Goal: Complete application form: Complete application form

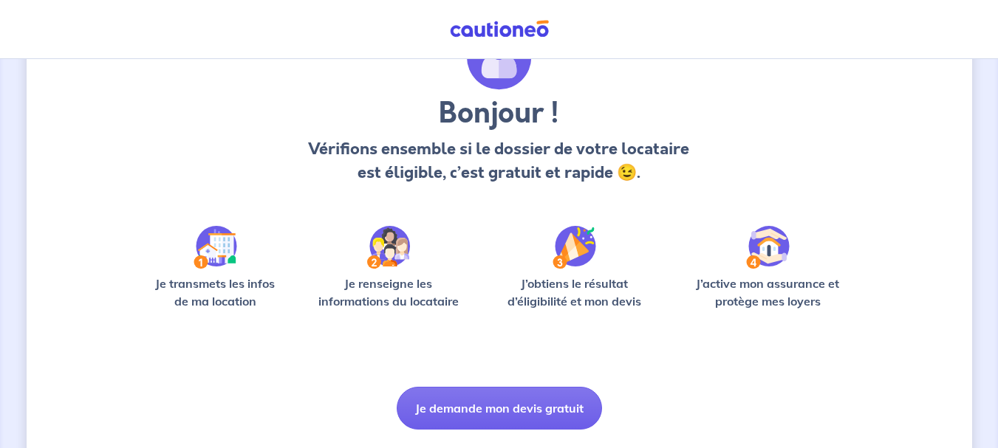
scroll to position [89, 0]
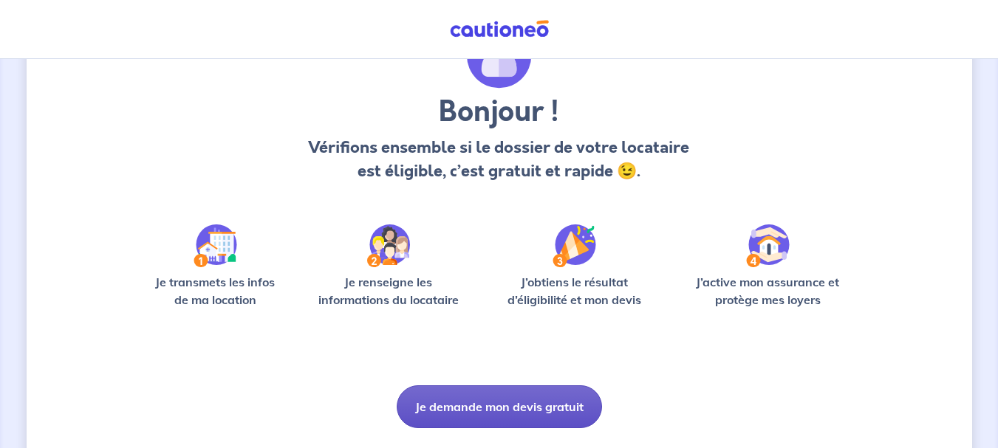
click at [457, 405] on button "Je demande mon devis gratuit" at bounding box center [499, 406] width 205 height 43
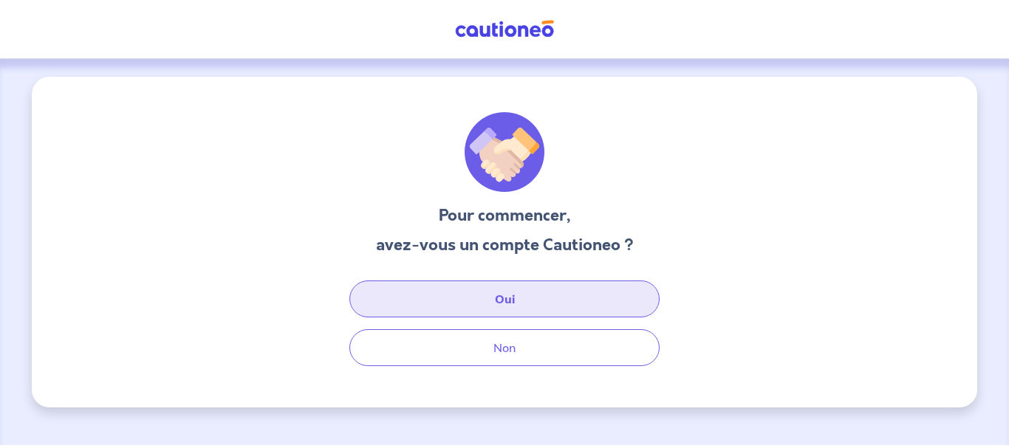
click at [539, 305] on button "Oui" at bounding box center [504, 299] width 310 height 37
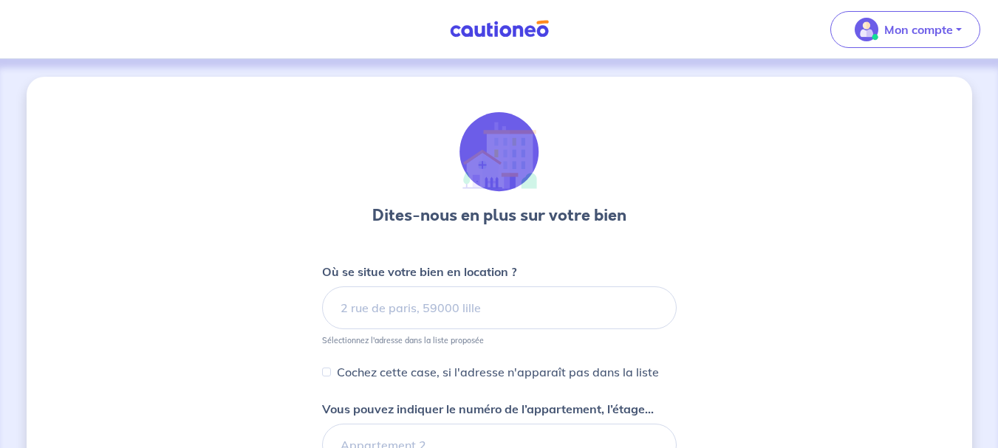
select select "FR"
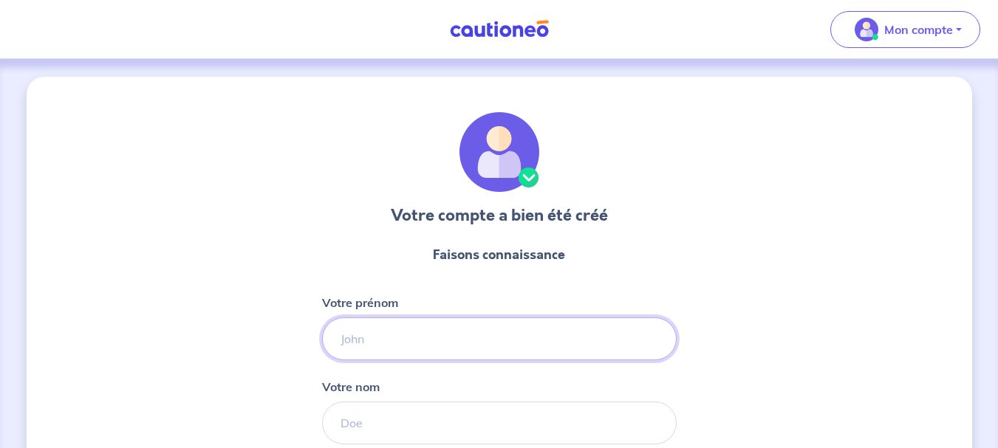
click at [500, 329] on input "Votre prénom" at bounding box center [499, 339] width 354 height 43
type input "[PERSON_NAME]"
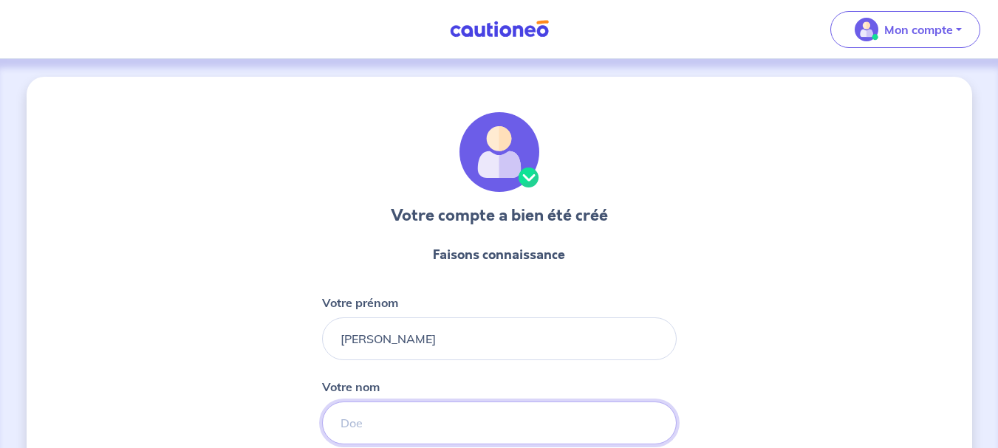
type input "KOKOCH"
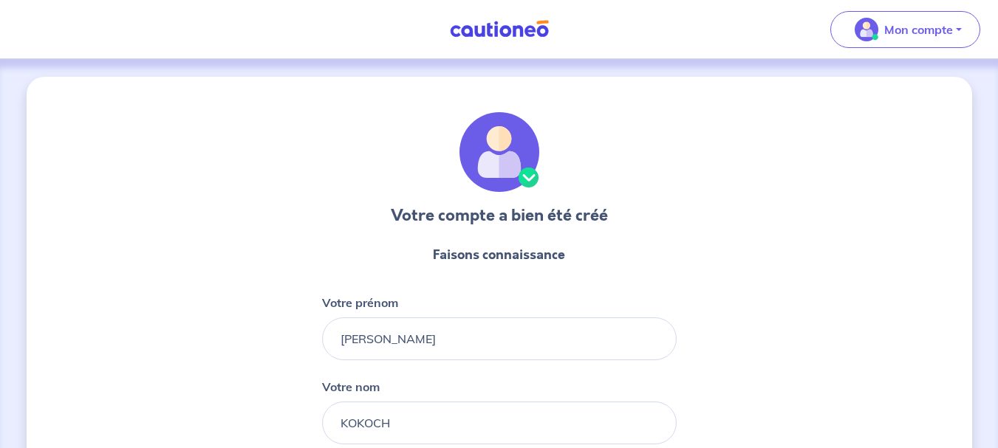
type input "06 42 95 65 80"
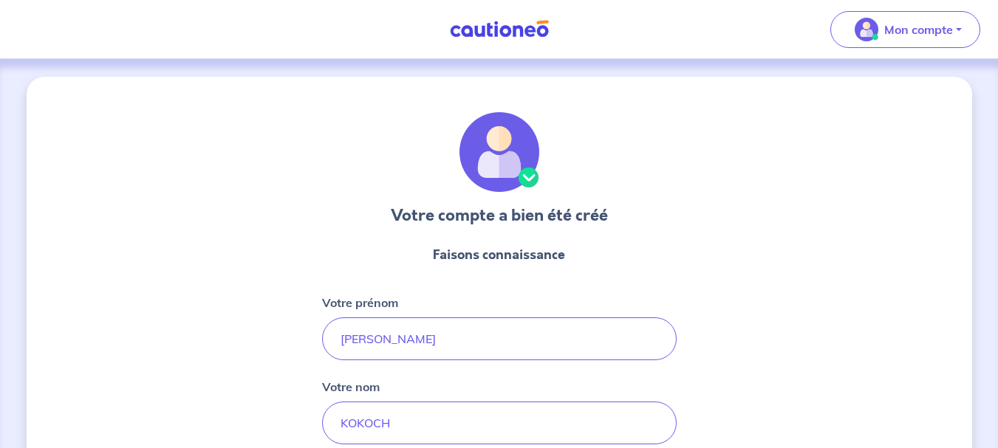
click at [750, 256] on div "Votre compte a bien été créé Faisons connaissance Votre prénom [PERSON_NAME] no…" at bounding box center [499, 377] width 945 height 601
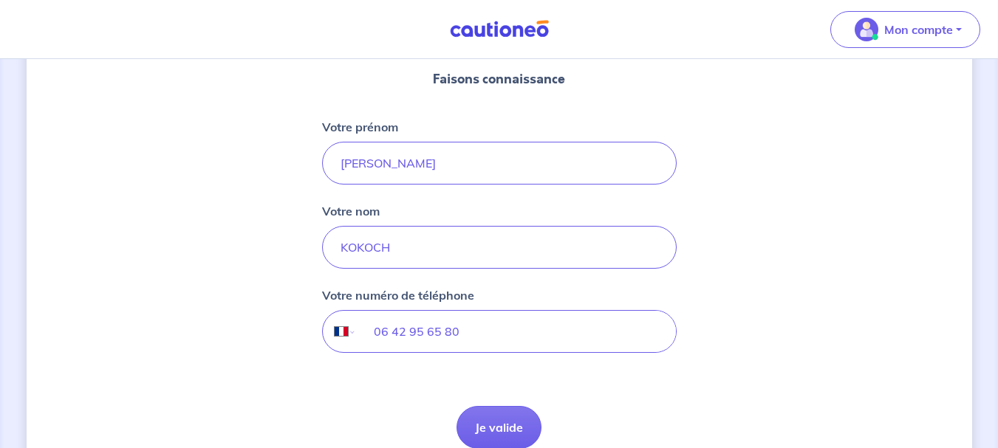
scroll to position [236, 0]
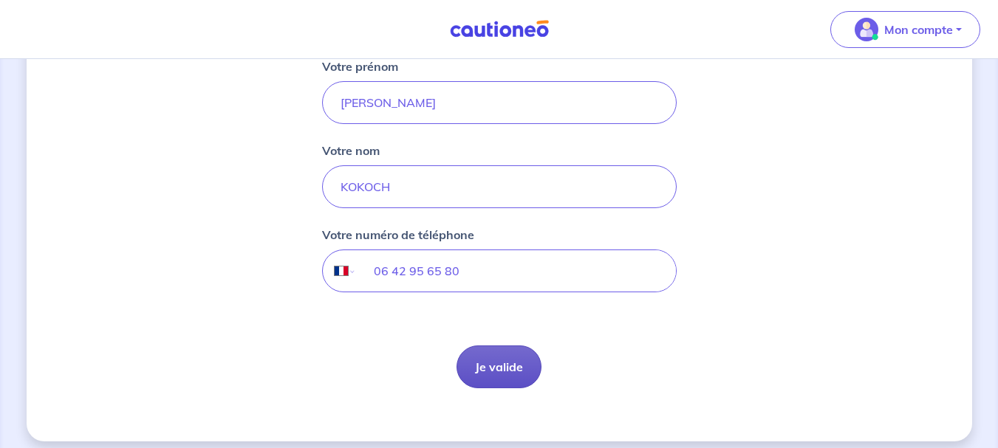
click at [512, 368] on button "Je valide" at bounding box center [498, 367] width 85 height 43
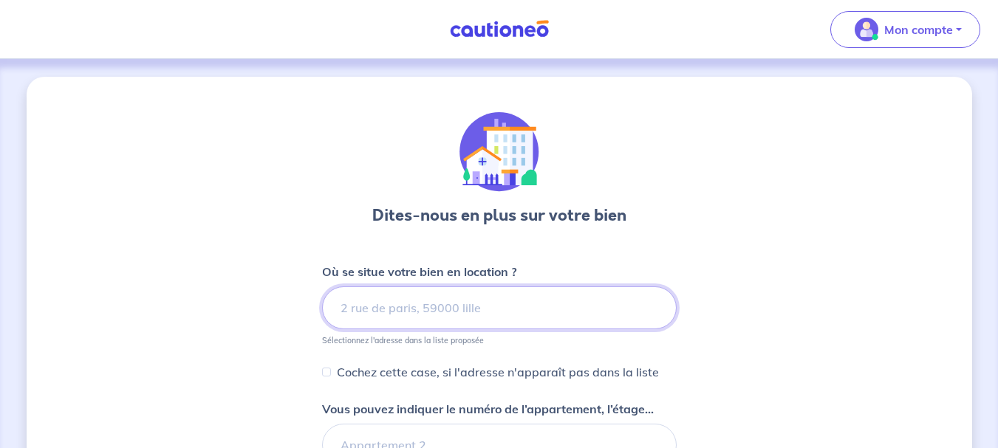
click at [528, 305] on input at bounding box center [499, 308] width 354 height 43
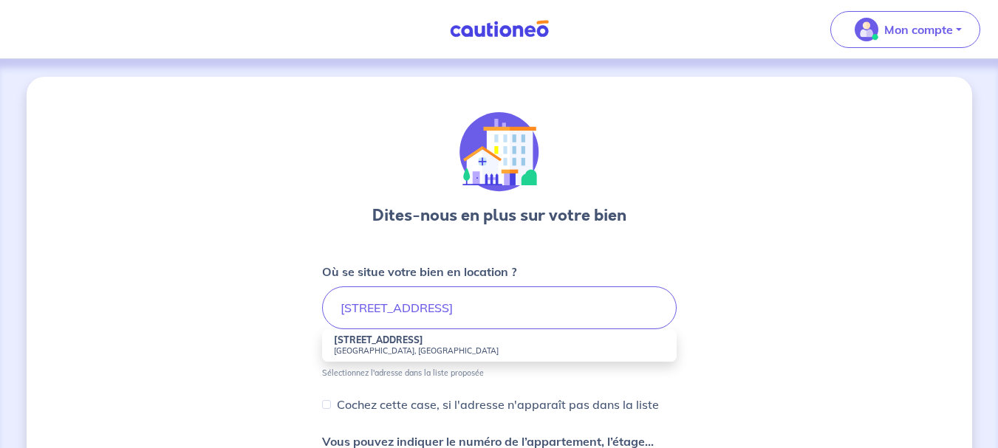
click at [402, 346] on small "[GEOGRAPHIC_DATA], [GEOGRAPHIC_DATA]" at bounding box center [499, 351] width 331 height 10
type input "[STREET_ADDRESS]"
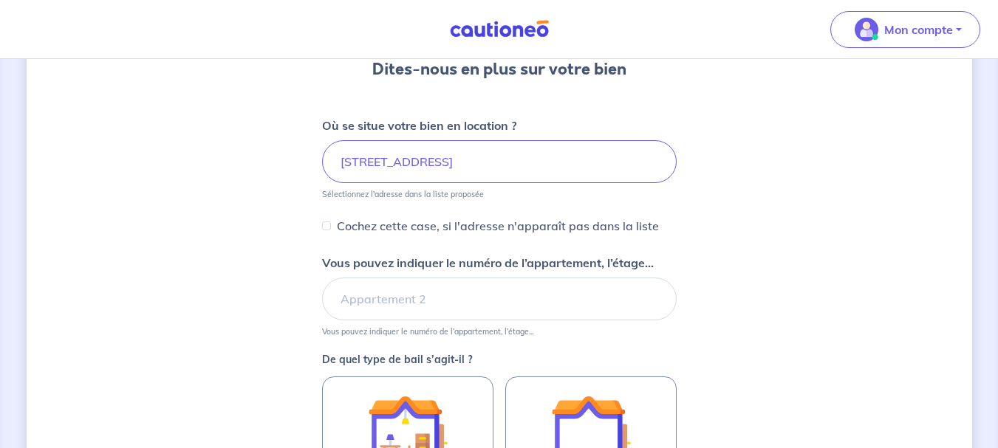
scroll to position [148, 0]
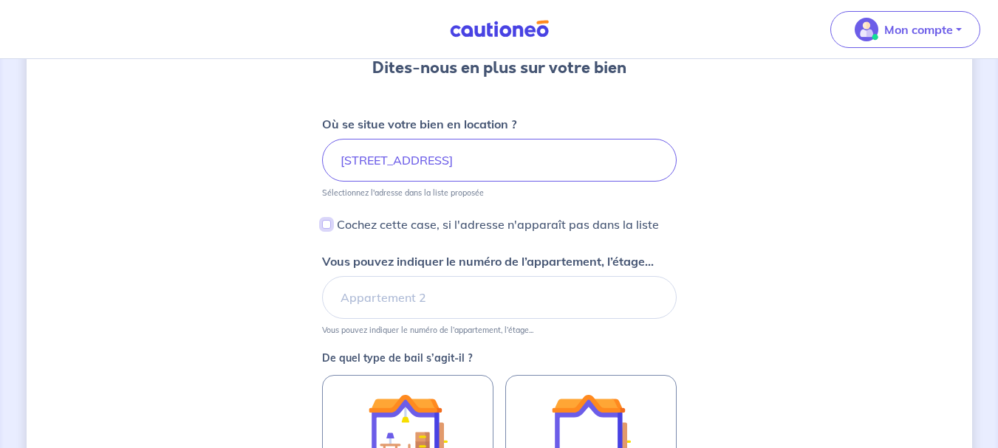
click at [323, 225] on input "Cochez cette case, si l'adresse n'apparaît pas dans la liste" at bounding box center [326, 224] width 9 height 9
checkbox input "true"
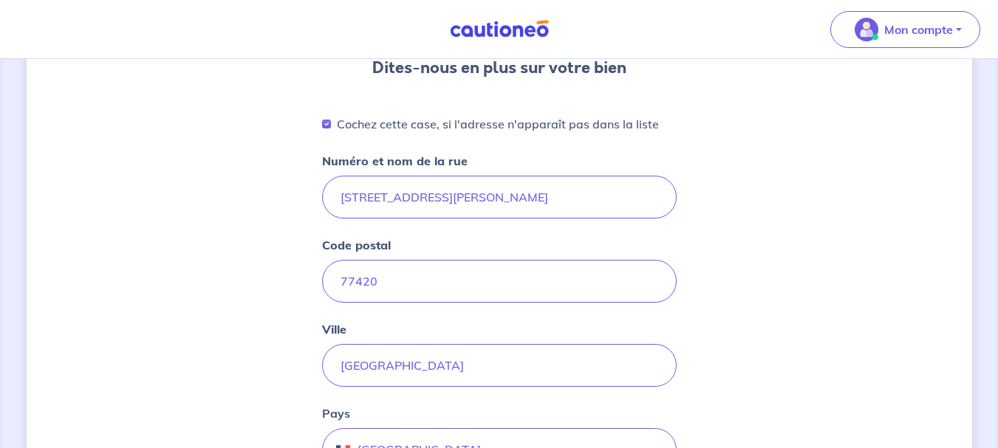
click at [252, 266] on div "Dites-nous en plus sur votre bien Cochez cette case, si l'adresse n'apparaît pa…" at bounding box center [499, 437] width 945 height 1017
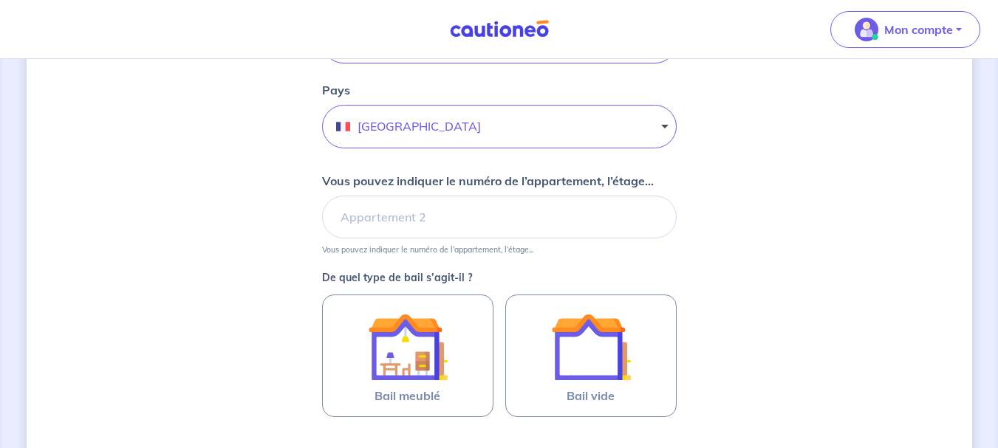
scroll to position [473, 0]
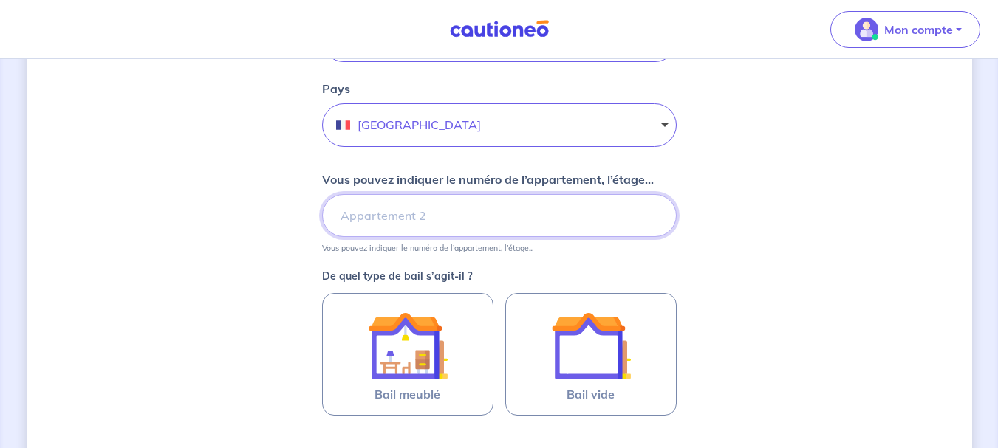
click at [349, 210] on input "Vous pouvez indiquer le numéro de l’appartement, l’étage..." at bounding box center [499, 215] width 354 height 43
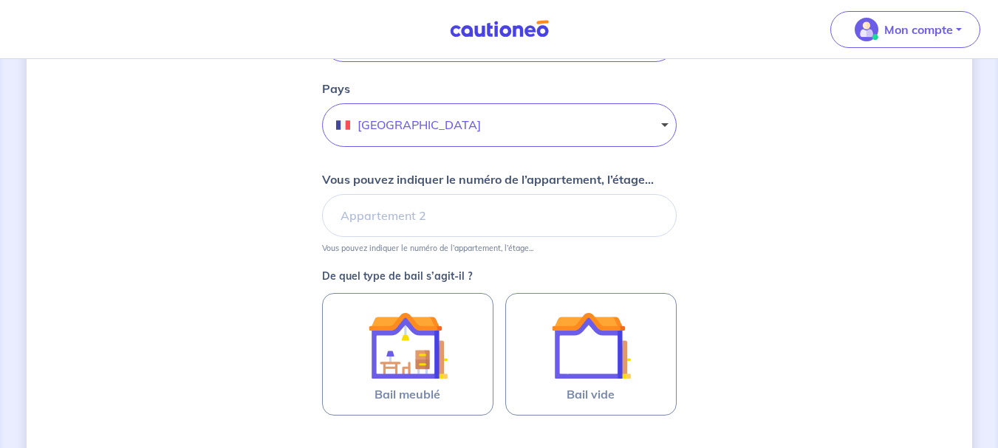
click at [264, 243] on div "Dites-nous en plus sur votre bien Cochez cette case, si l'adresse n'apparaît pa…" at bounding box center [499, 112] width 945 height 1017
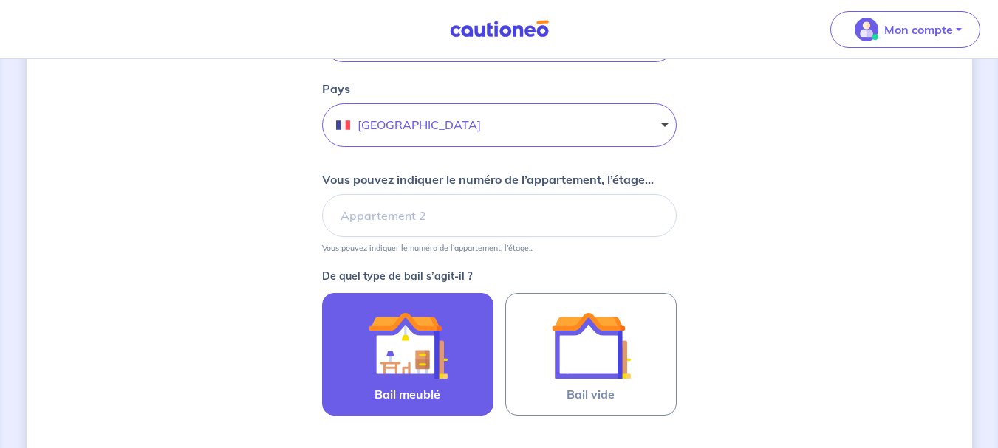
click at [374, 335] on img at bounding box center [408, 346] width 80 height 80
click at [0, 0] on input "Bail meublé" at bounding box center [0, 0] width 0 height 0
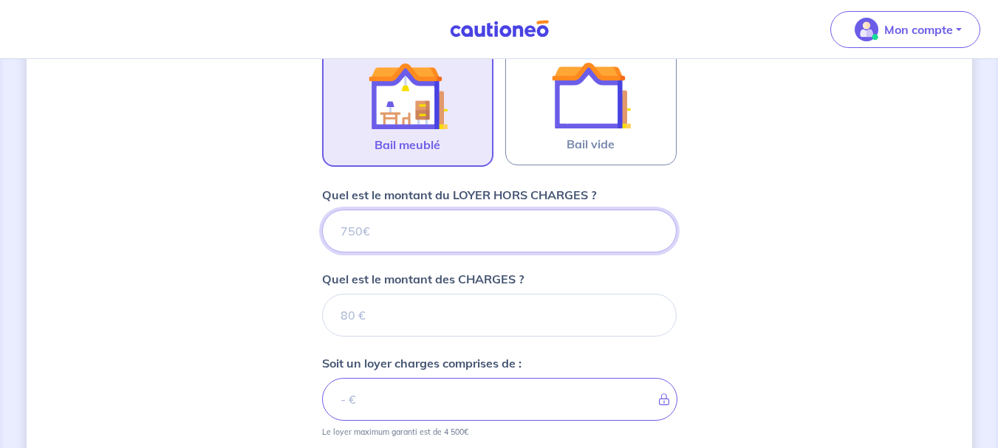
scroll to position [730, 0]
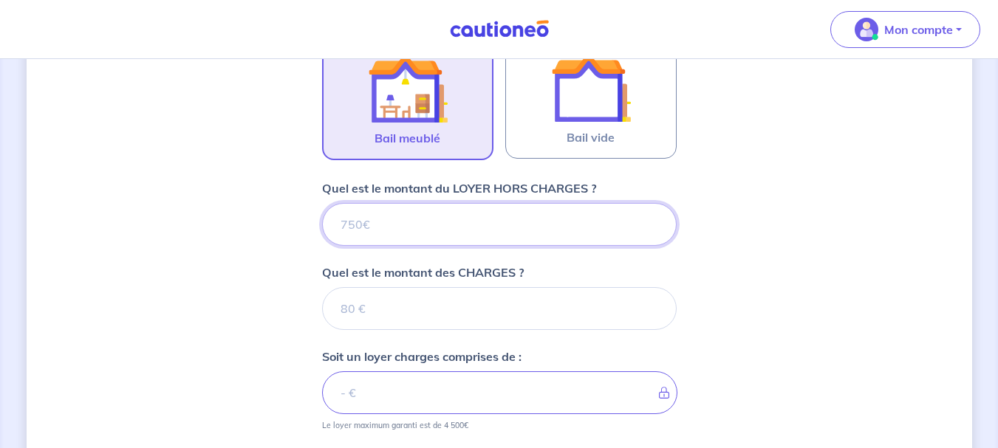
type input "1"
type input "150"
type input "1500"
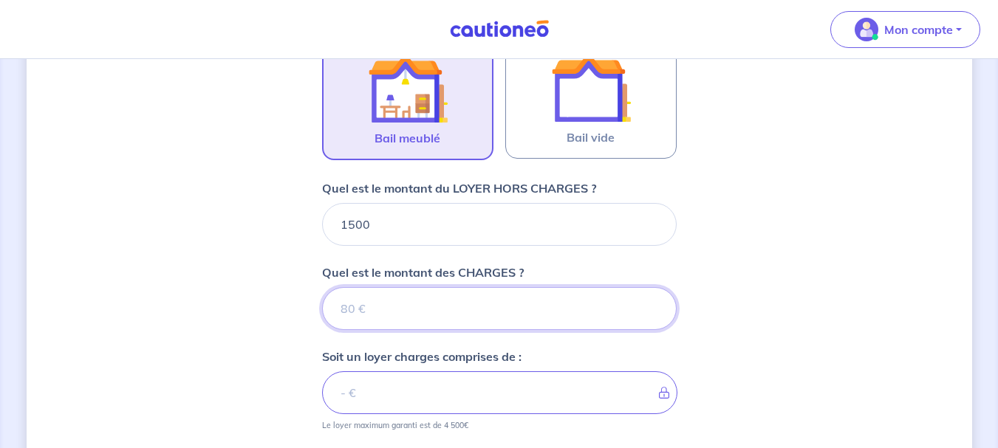
click at [391, 301] on input "Quel est le montant des CHARGES ?" at bounding box center [499, 308] width 354 height 43
type input "0"
type input "1500"
type input "0"
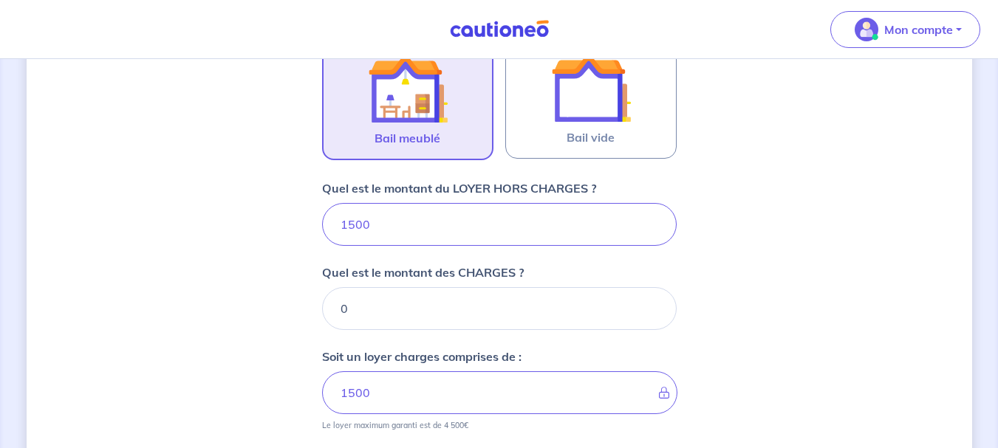
click at [228, 355] on div "Dites-nous en plus sur votre bien Cochez cette case, si l'adresse n'apparaît pa…" at bounding box center [499, 41] width 945 height 1388
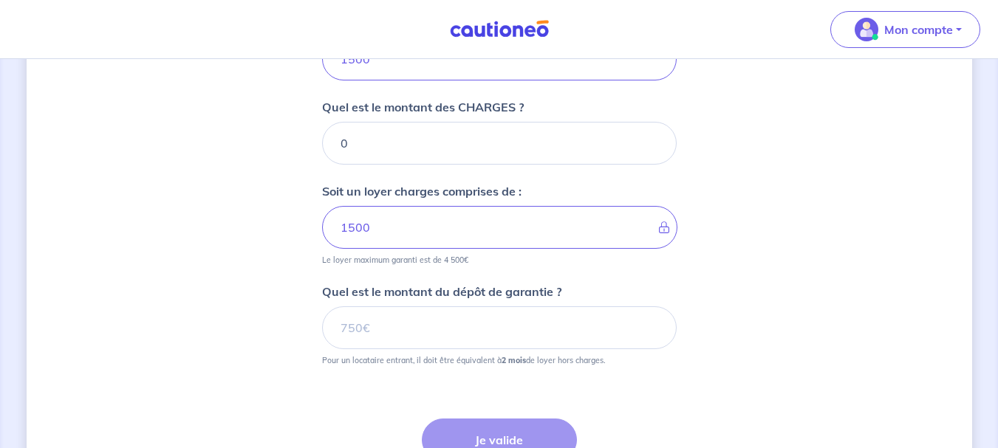
scroll to position [907, 0]
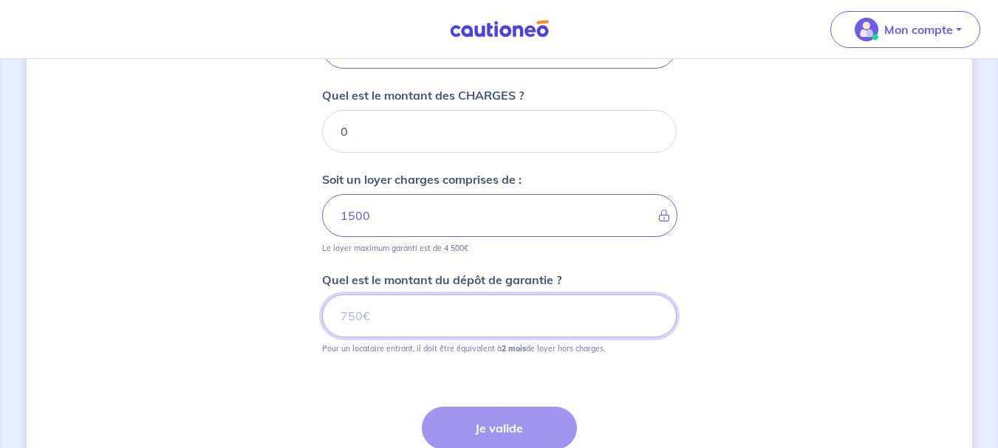
click at [384, 314] on input "Quel est le montant du dépôt de garantie ?" at bounding box center [499, 316] width 354 height 43
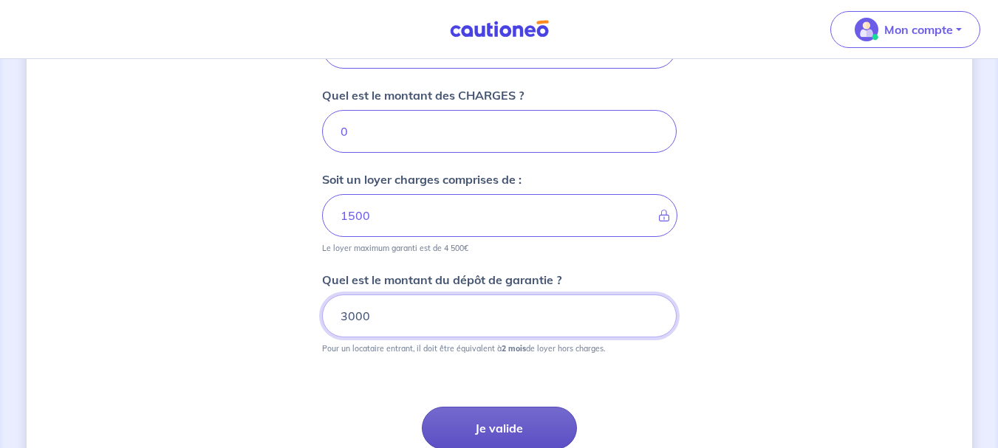
type input "3000"
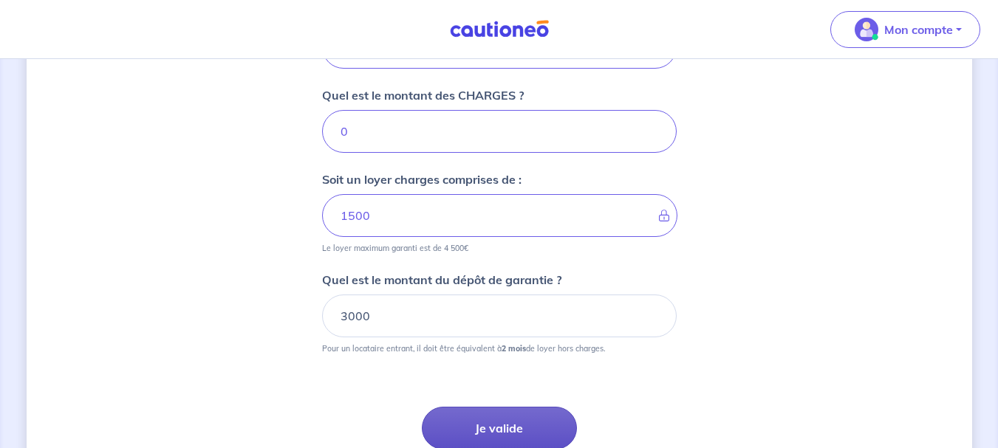
click at [471, 419] on button "Je valide" at bounding box center [499, 428] width 155 height 43
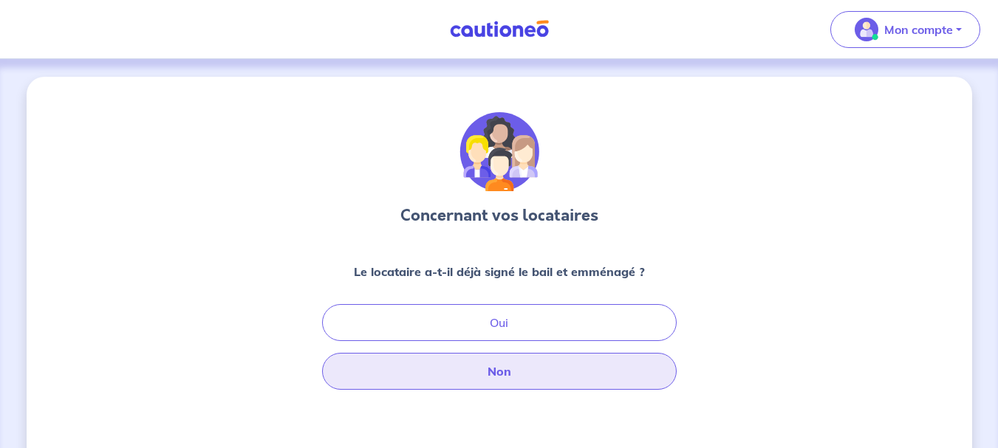
click at [521, 371] on button "Non" at bounding box center [499, 371] width 354 height 37
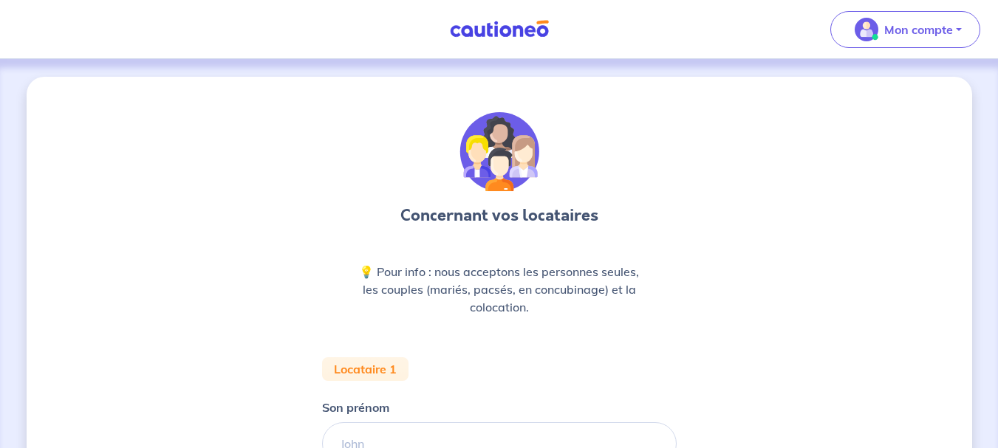
click at [307, 318] on div "Concernant vos locataires 💡 Pour info : nous acceptons les personnes seules, le…" at bounding box center [499, 415] width 945 height 676
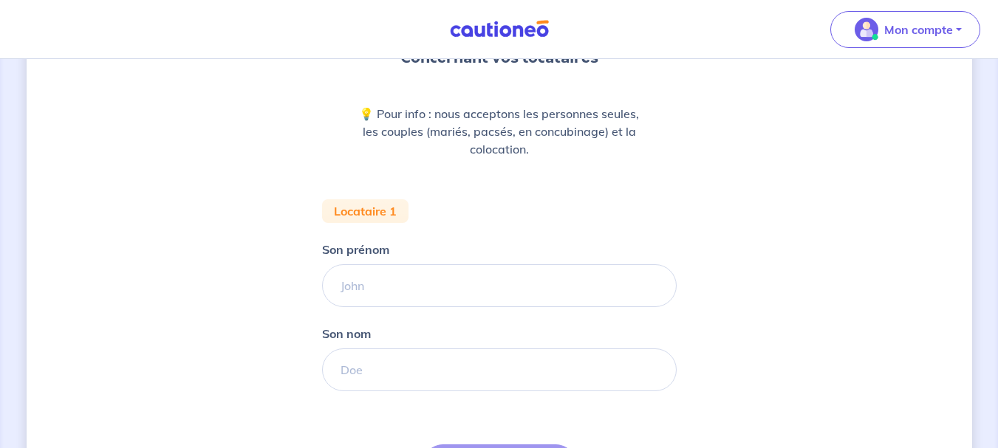
scroll to position [145, 0]
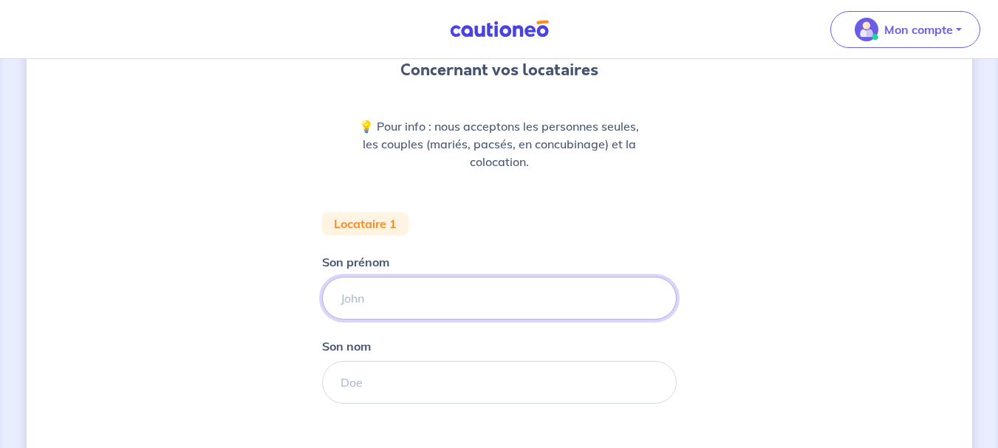
click at [391, 293] on input "Son prénom" at bounding box center [499, 298] width 354 height 43
type input "Dannhy"
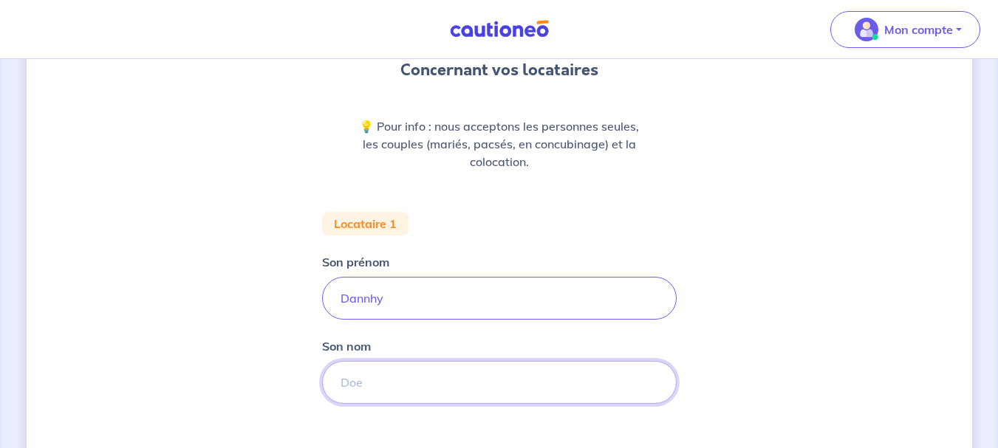
click at [416, 380] on input "Son nom" at bounding box center [499, 382] width 354 height 43
type input "Mpassi"
click at [716, 319] on div "Concernant vos locataires 💡 Pour info : nous acceptons les personnes seules, le…" at bounding box center [499, 397] width 945 height 933
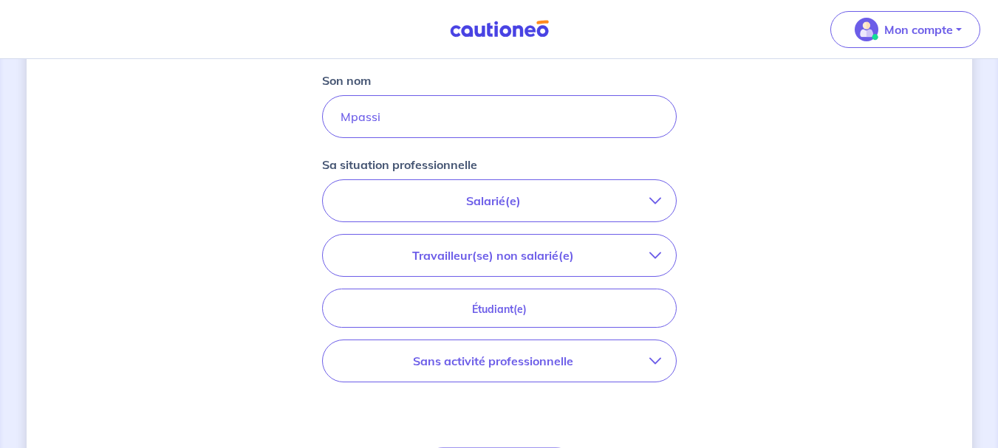
scroll to position [19, 0]
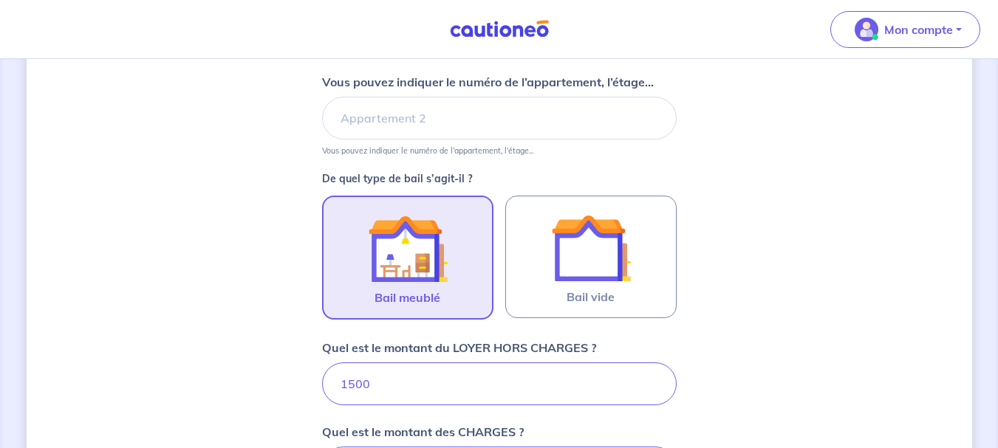
scroll to position [328, 0]
